Goal: Information Seeking & Learning: Understand process/instructions

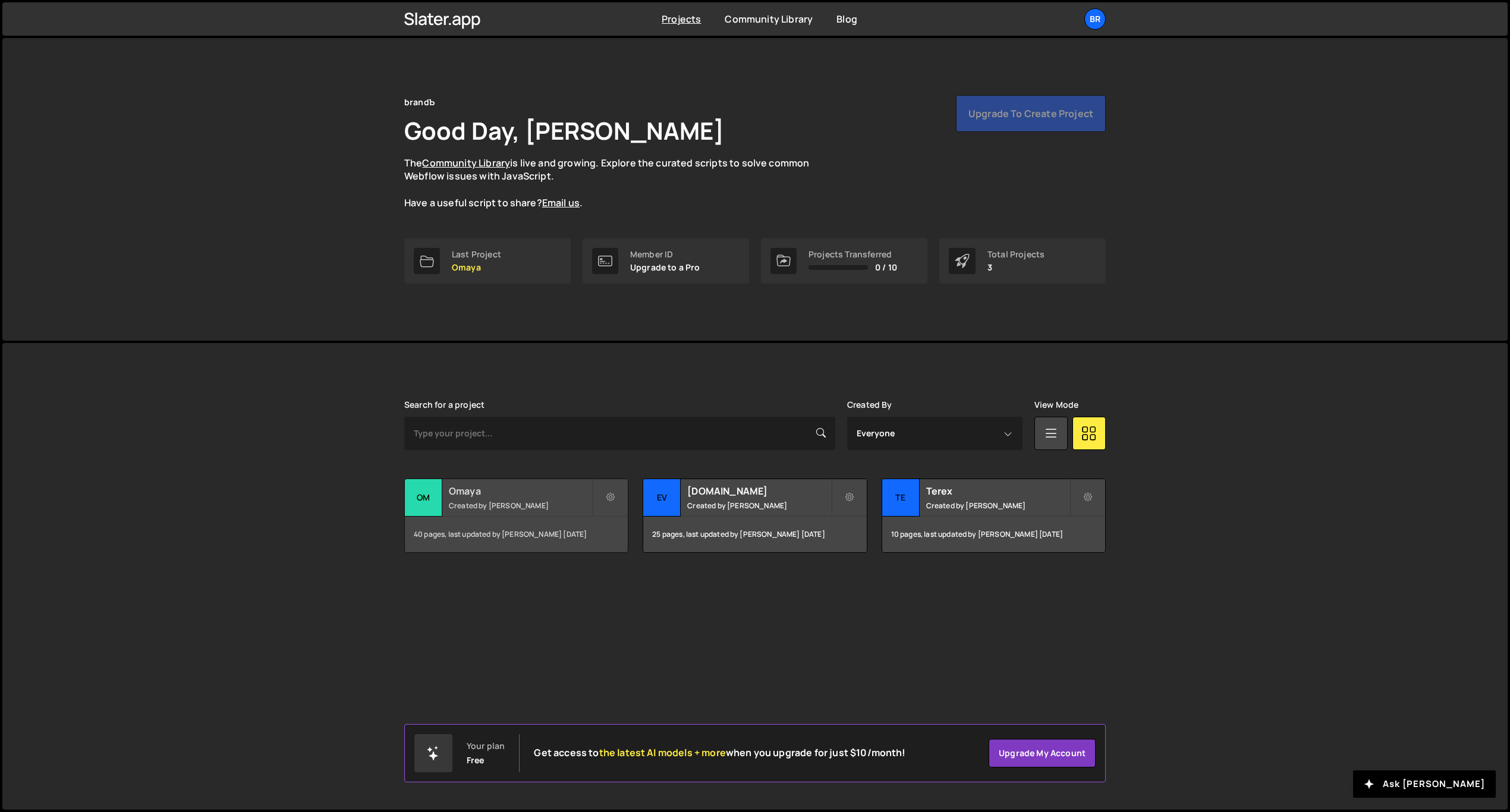
click at [526, 501] on small "Created by [PERSON_NAME]" at bounding box center [520, 506] width 143 height 10
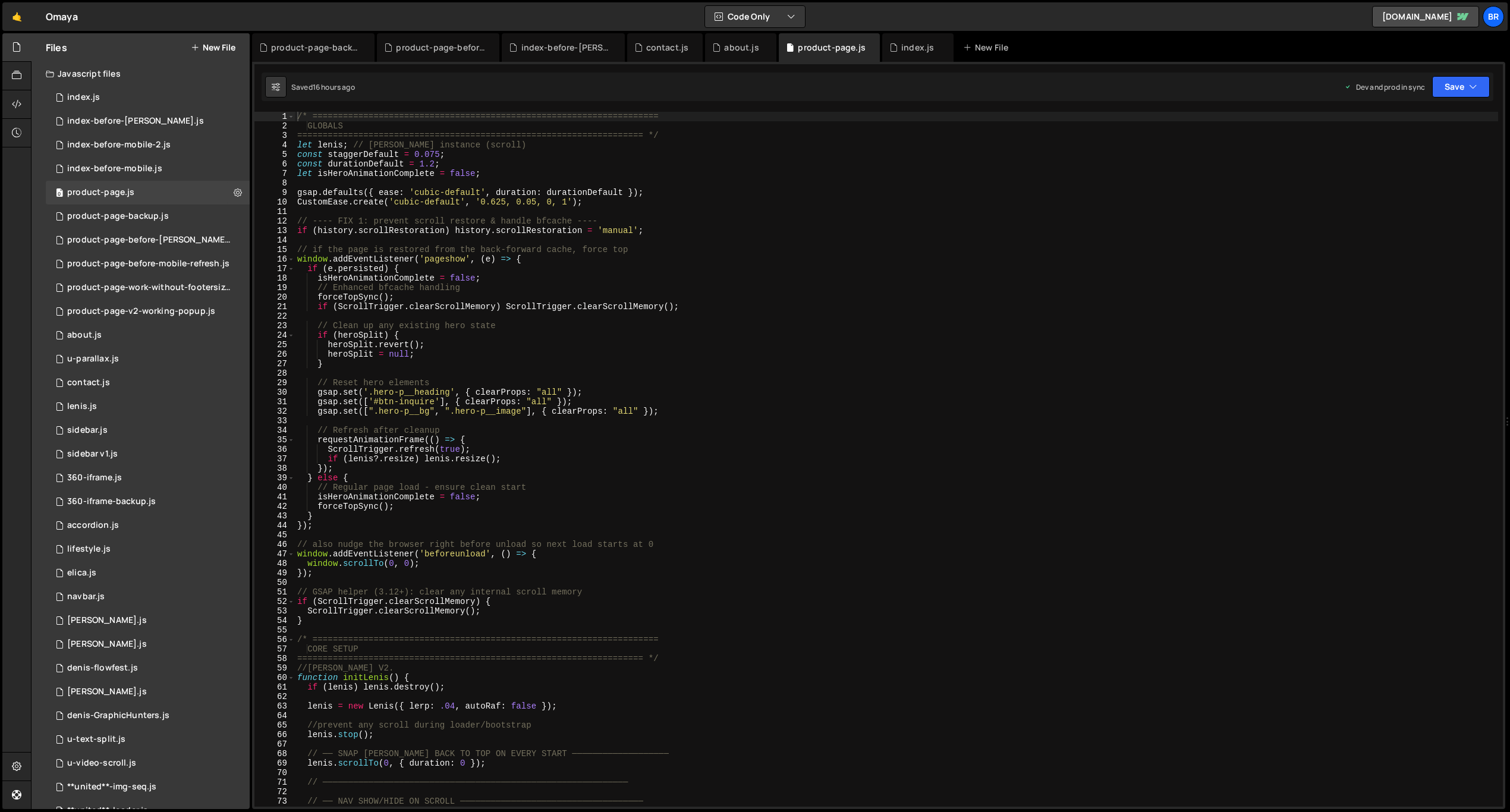
type textarea "}"
click at [661, 513] on div "/* ==================================================================== GLOBALS…" at bounding box center [896, 468] width 1203 height 714
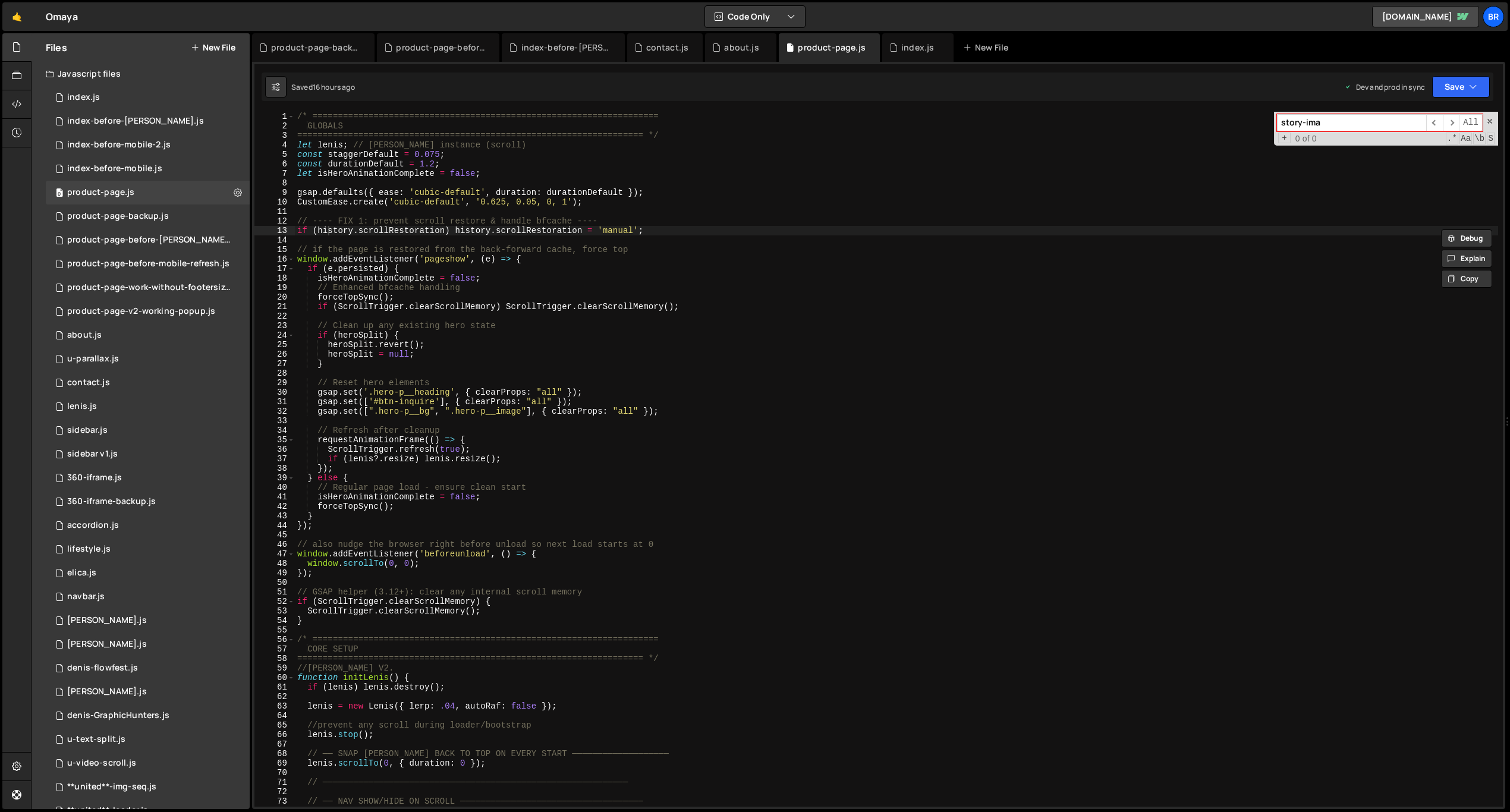
type input "s"
click at [137, 96] on div "0 index.js 0" at bounding box center [147, 97] width 204 height 24
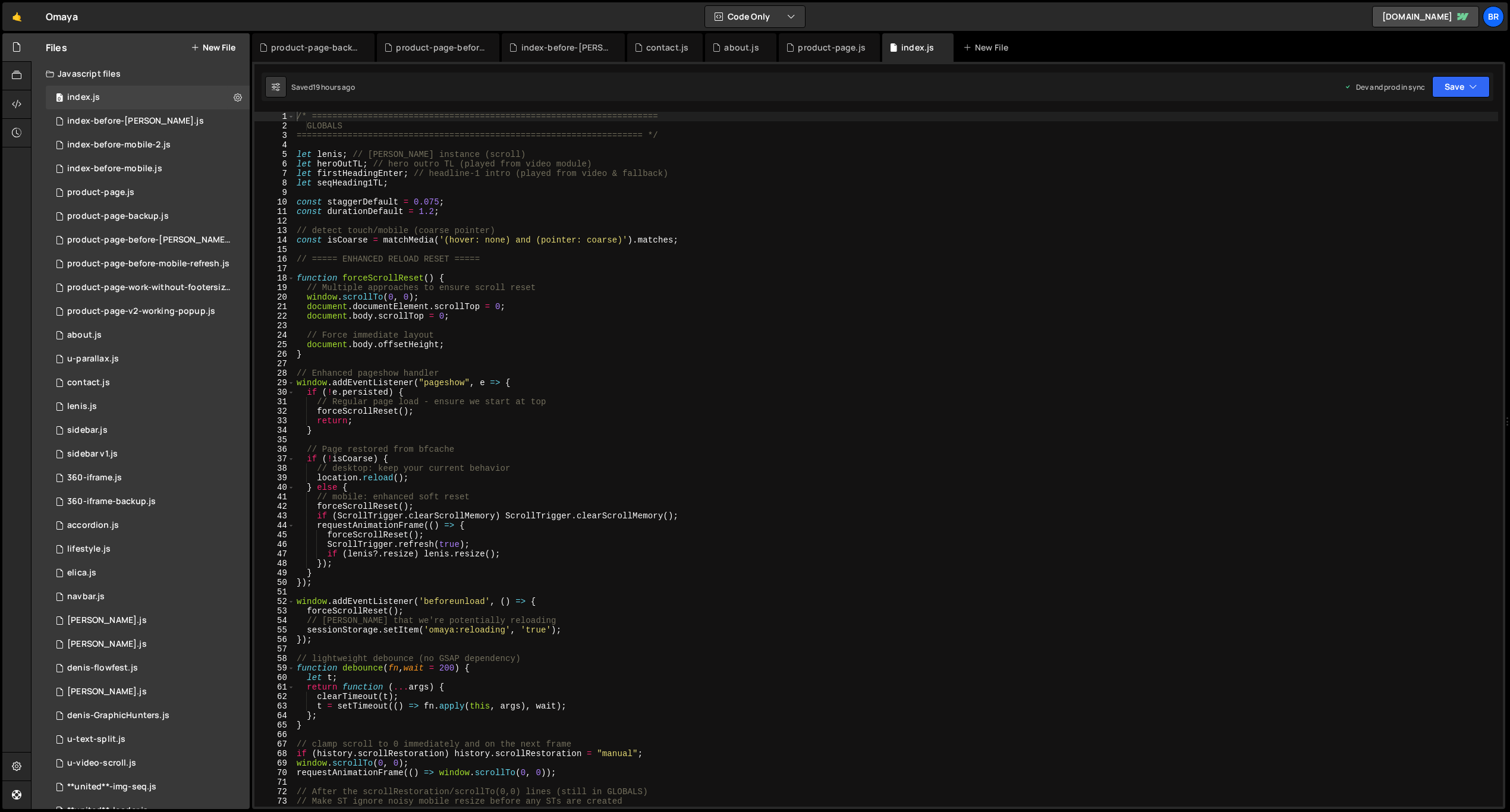
scroll to position [2877, 0]
type textarea "// Force immediate layout"
click at [1233, 338] on div "/* ==================================================================== GLOBALS…" at bounding box center [896, 468] width 1204 height 714
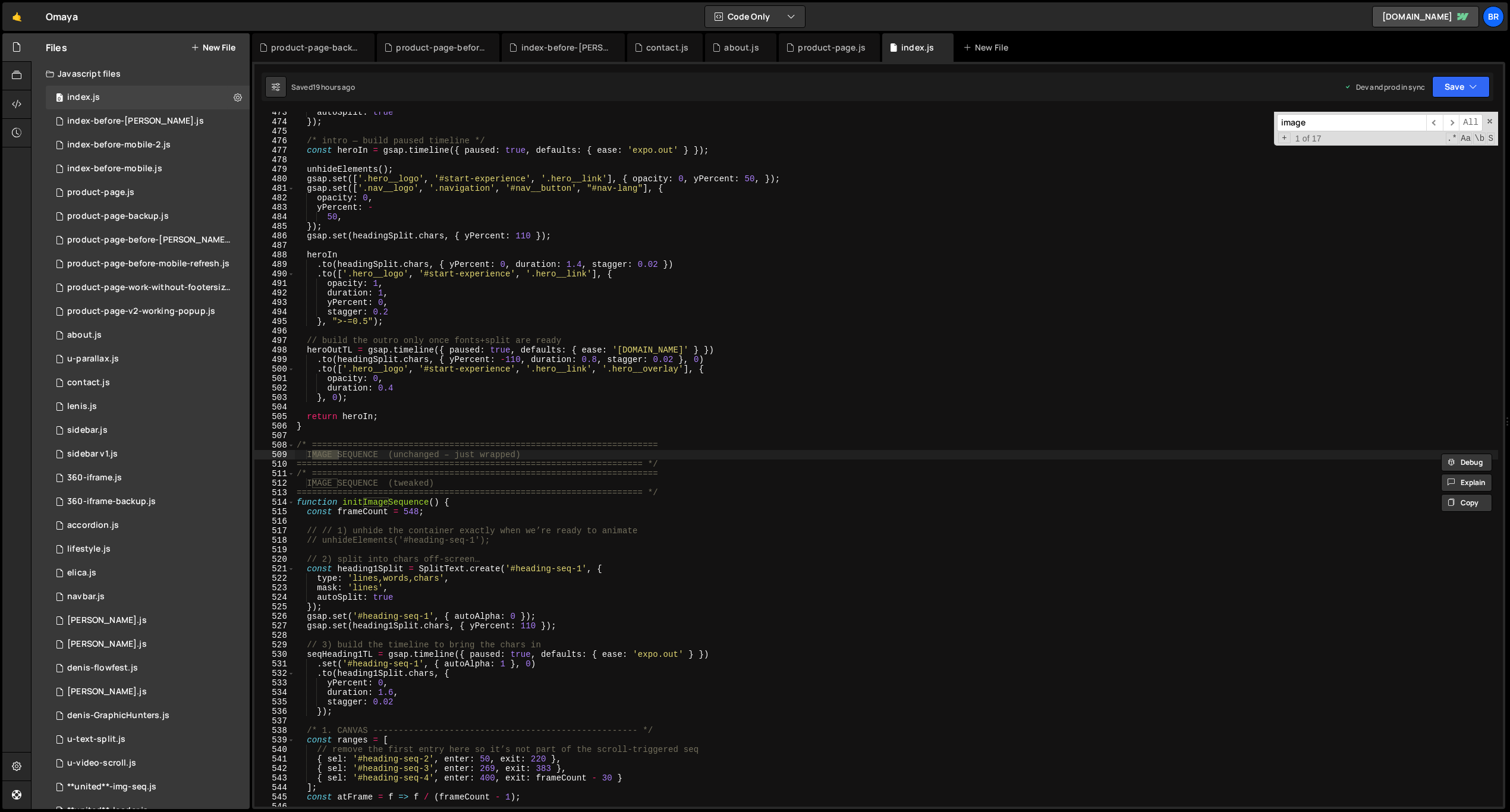
type input "image"
type textarea "gsap.set('#heading-seq-1', { autoAlpha: 0 });"
click at [752, 618] on div "autoSplit : true }) ; /* intro — build paused timeline */ const heroIn = gsap .…" at bounding box center [896, 464] width 1204 height 714
click at [1369, 122] on input "image" at bounding box center [1352, 122] width 150 height 17
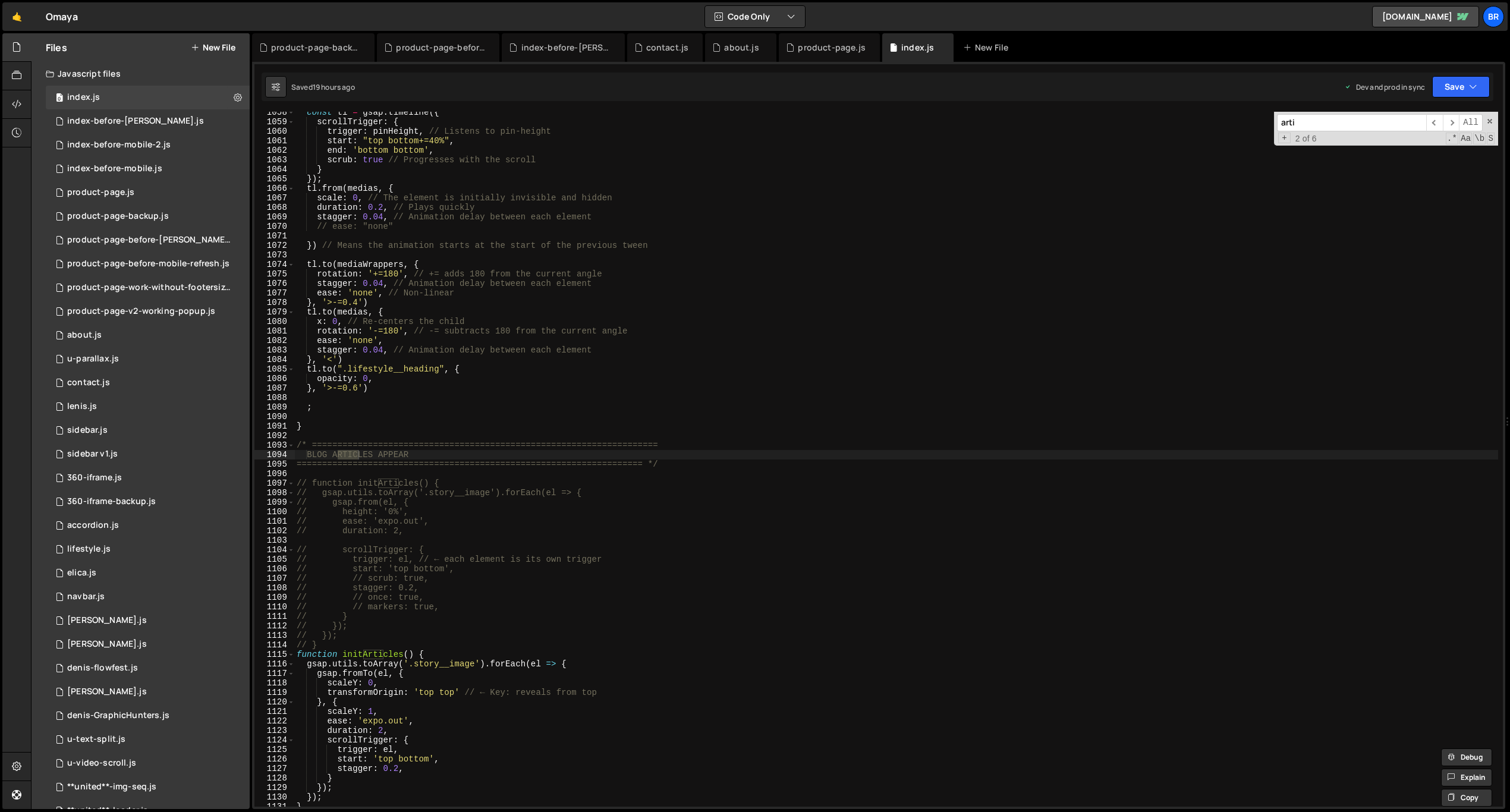
scroll to position [10057, 0]
type input "article"
click at [466, 688] on div "const tl = gsap . timeline ({ scrollTrigger : { trigger : pinHeight , // Listen…" at bounding box center [896, 464] width 1204 height 714
click at [475, 662] on div "const tl = gsap . timeline ({ scrollTrigger : { trigger : pinHeight , // Listen…" at bounding box center [896, 464] width 1204 height 714
drag, startPoint x: 474, startPoint y: 665, endPoint x: 418, endPoint y: 664, distance: 56.0
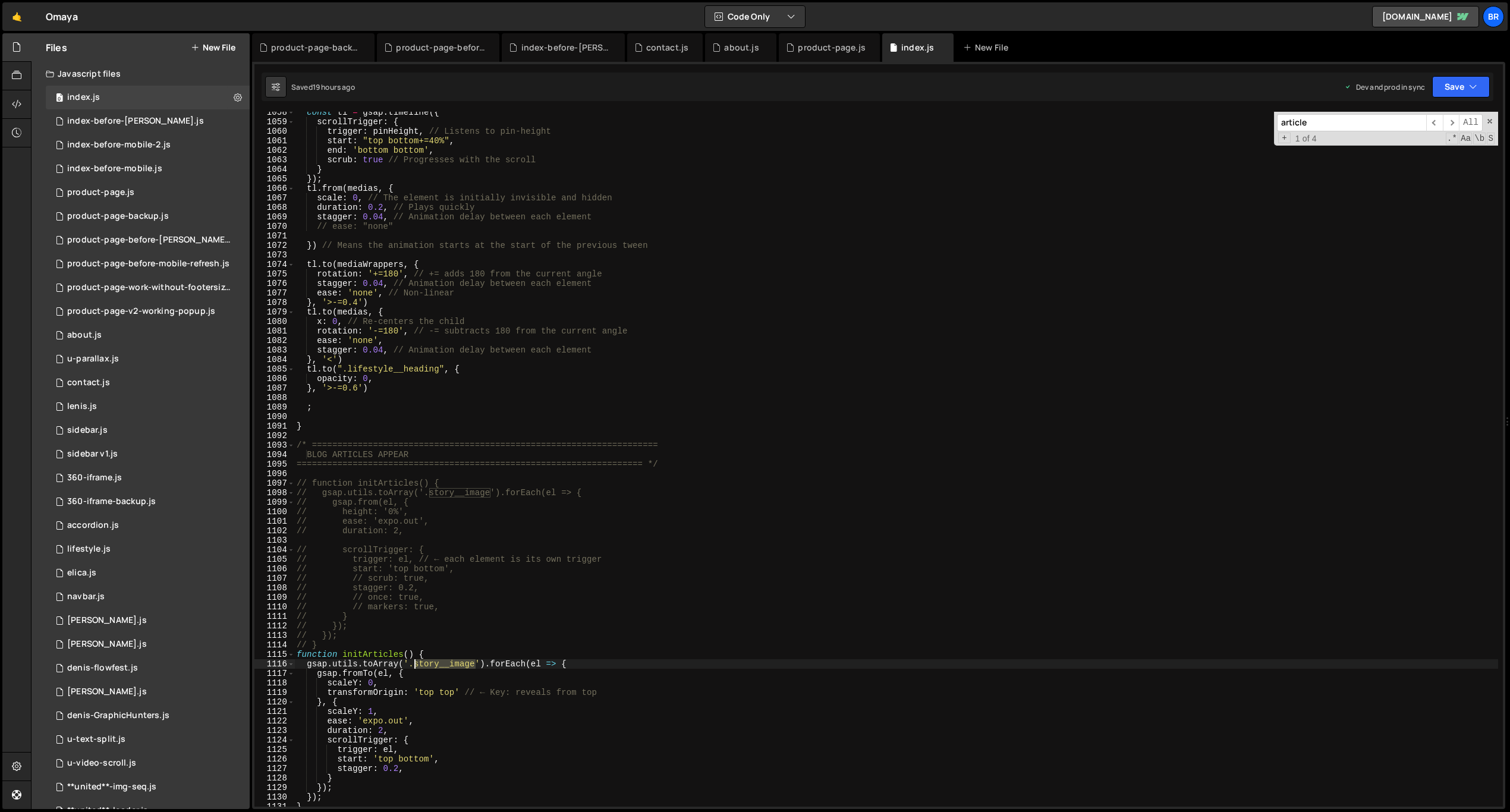
click at [416, 664] on div "const tl = gsap . timeline ({ scrollTrigger : { trigger : pinHeight , // Listen…" at bounding box center [896, 464] width 1204 height 714
paste textarea "-wrap"
click at [449, 684] on div "const tl = gsap . timeline ({ scrollTrigger : { trigger : pinHeight , // Listen…" at bounding box center [896, 464] width 1204 height 714
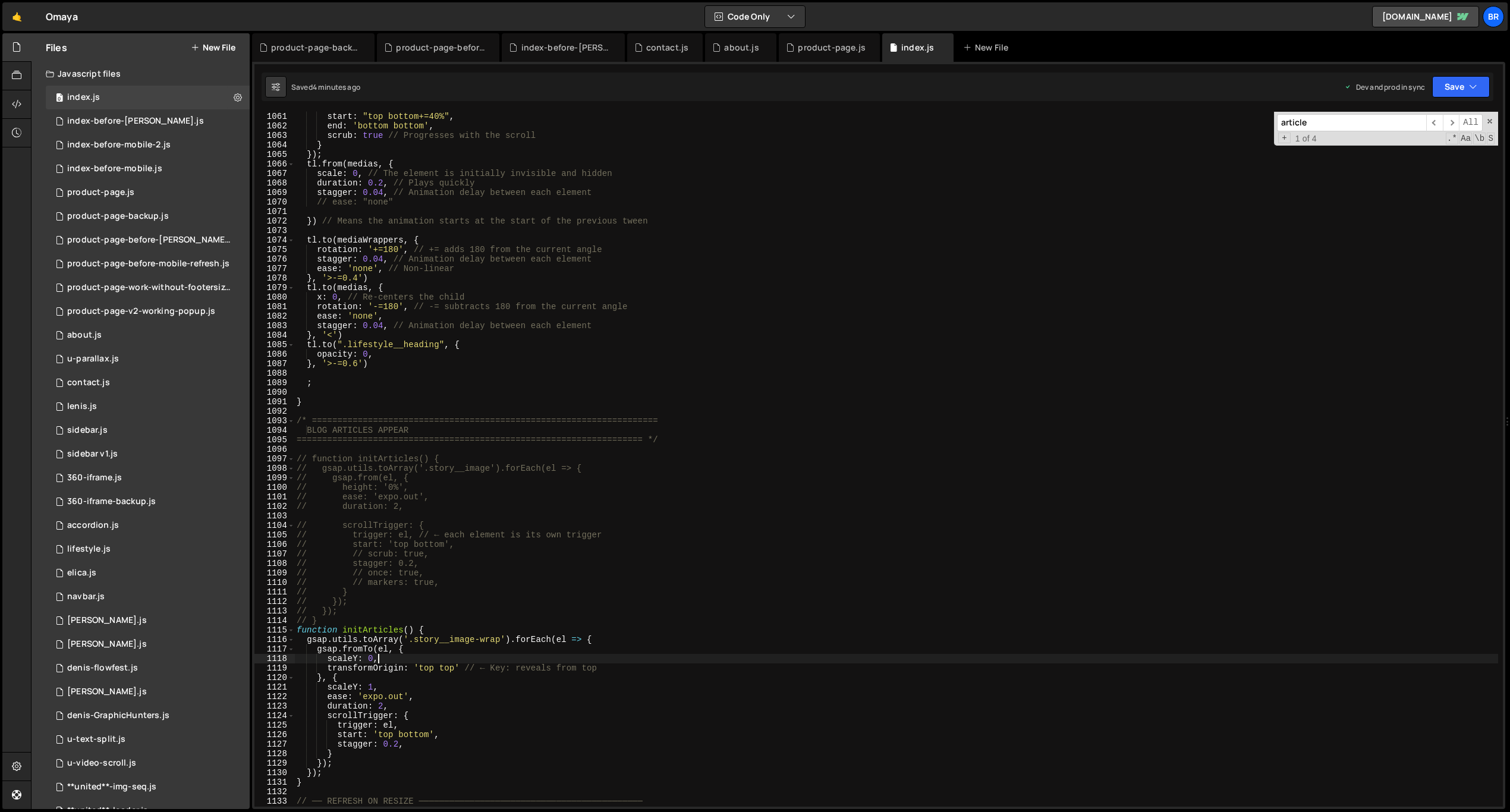
scroll to position [10080, 0]
click at [448, 735] on div "start : "top bottom+=40%" , end : 'bottom bottom' , scrub : true // Progresses …" at bounding box center [896, 468] width 1204 height 714
click at [476, 738] on div "start : "top bottom+=40%" , end : 'bottom bottom' , scrub : true // Progresses …" at bounding box center [896, 468] width 1204 height 714
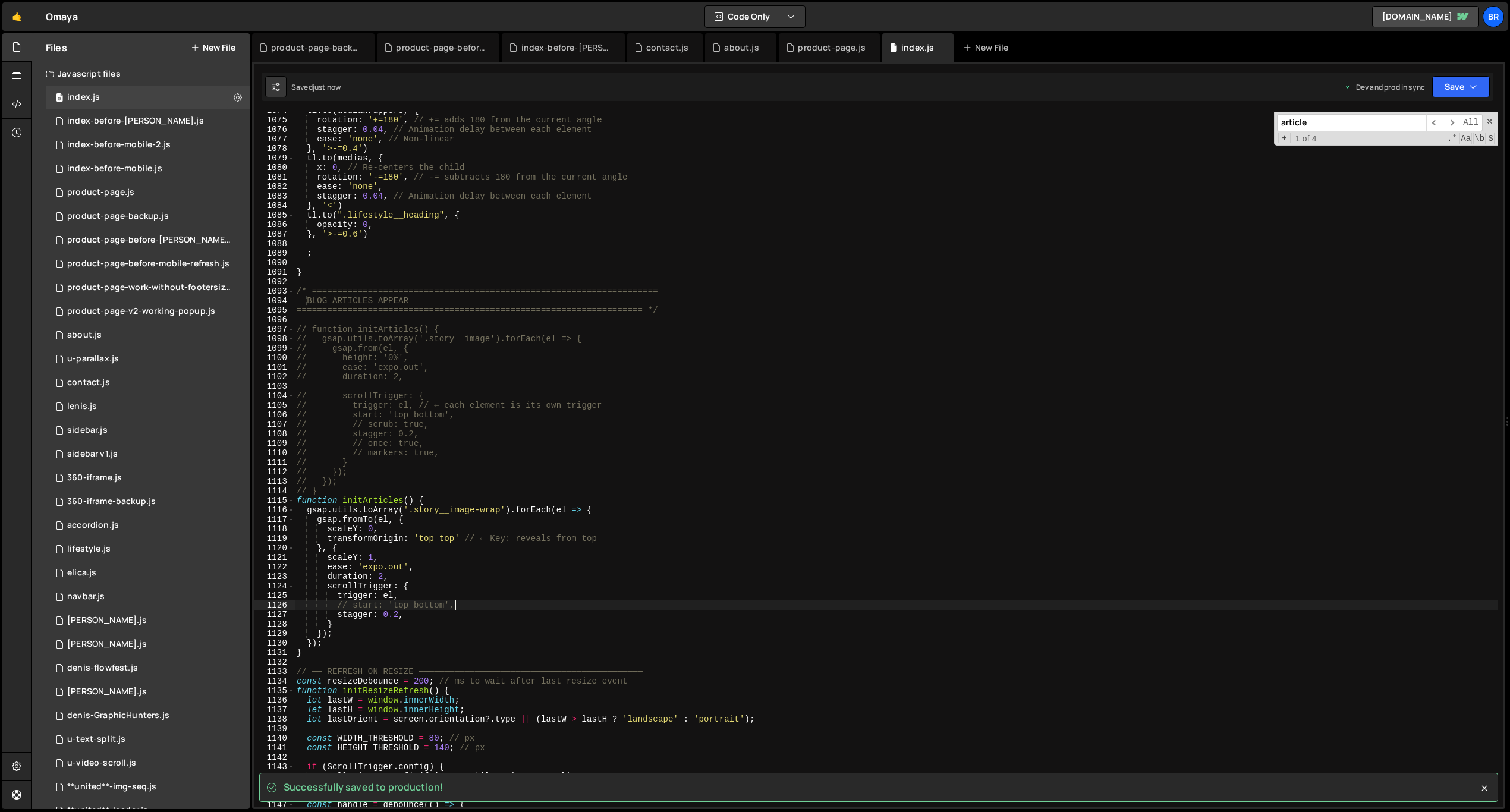
click at [502, 595] on div "tl . to ( mediaWrappers , { rotation : '+=180' , // += adds 180 from the curren…" at bounding box center [896, 463] width 1204 height 714
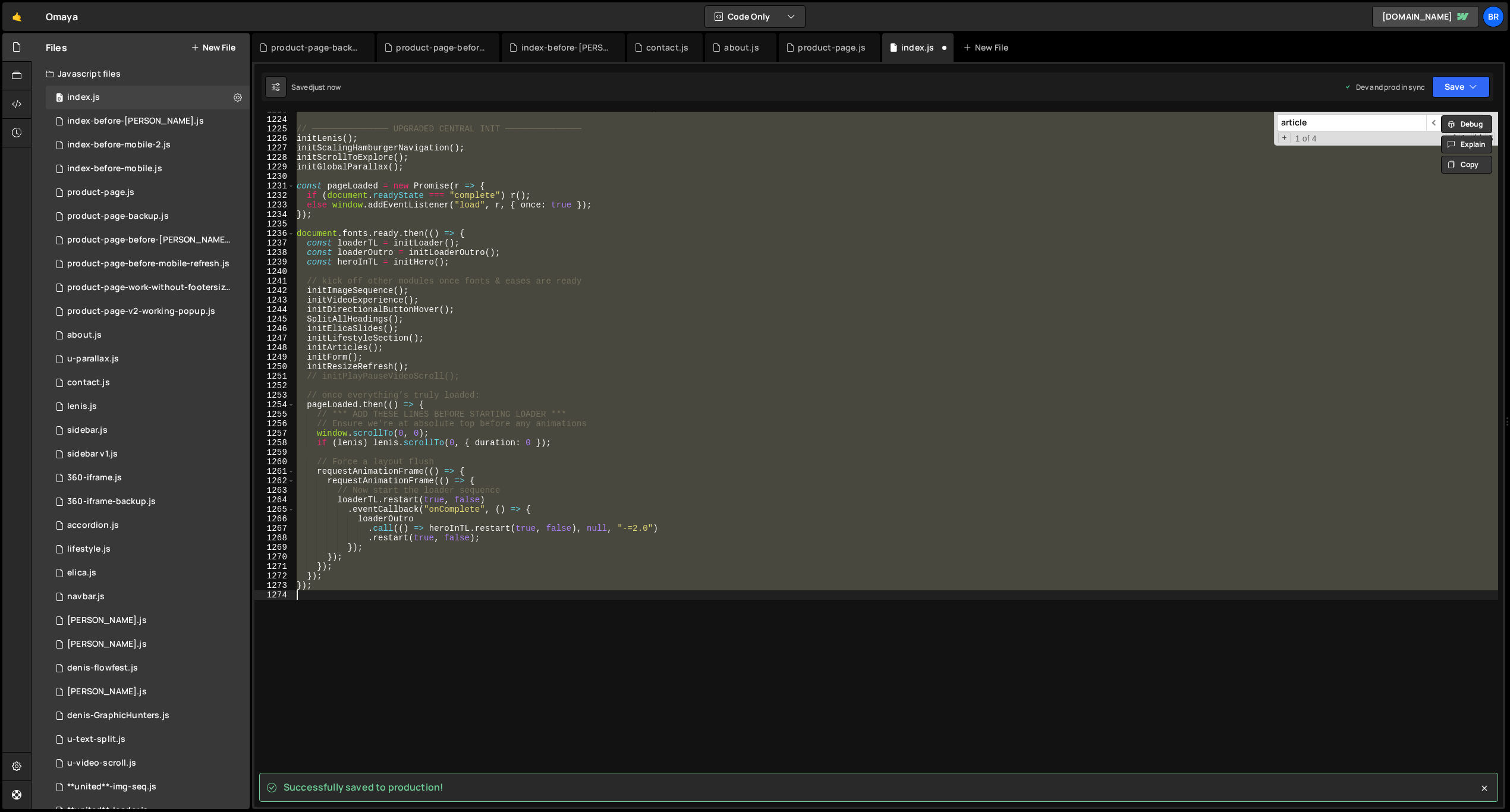
scroll to position [10351, 0]
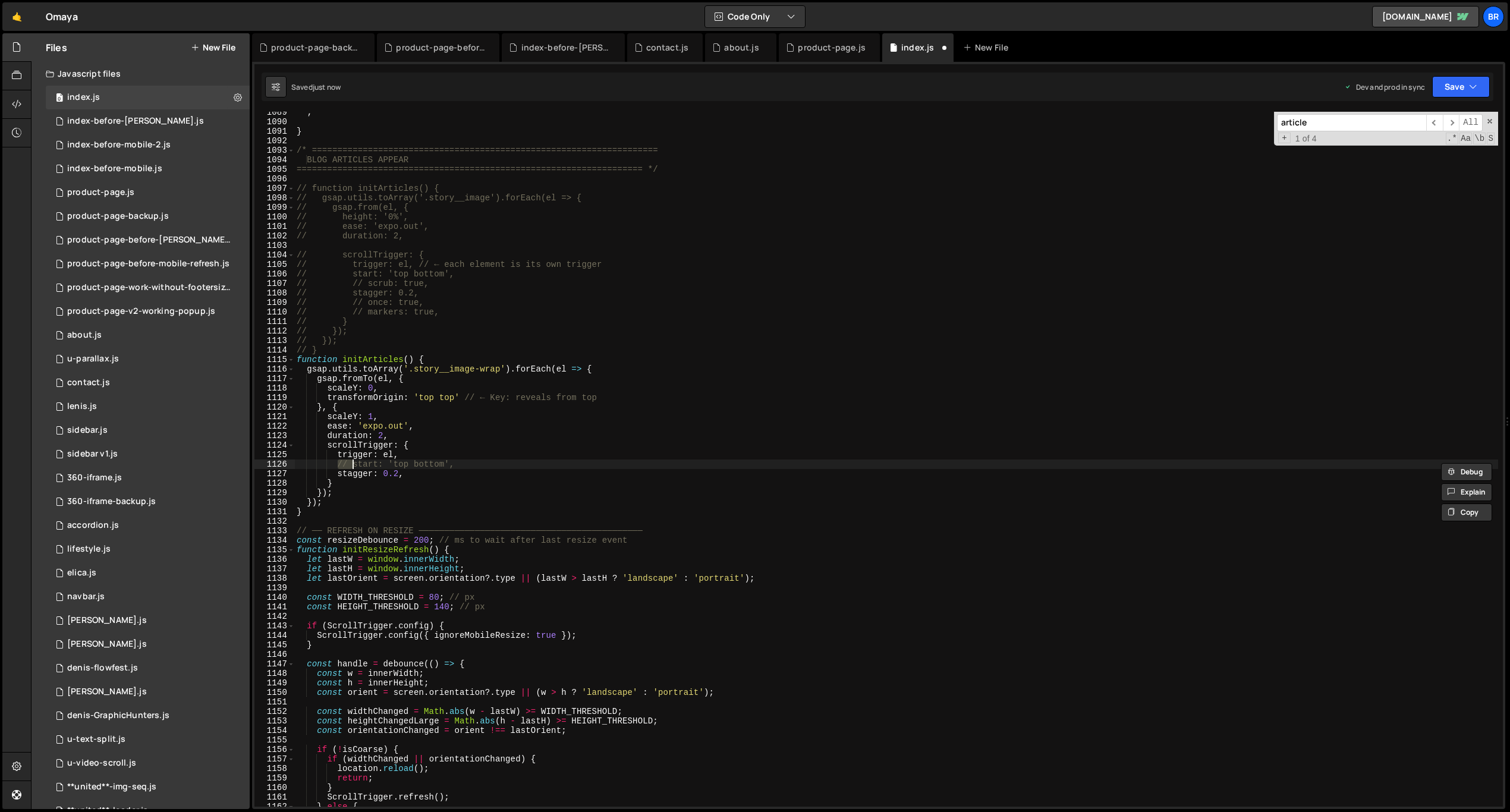
type textarea "start: 'top bottom',"
